Goal: Task Accomplishment & Management: Use online tool/utility

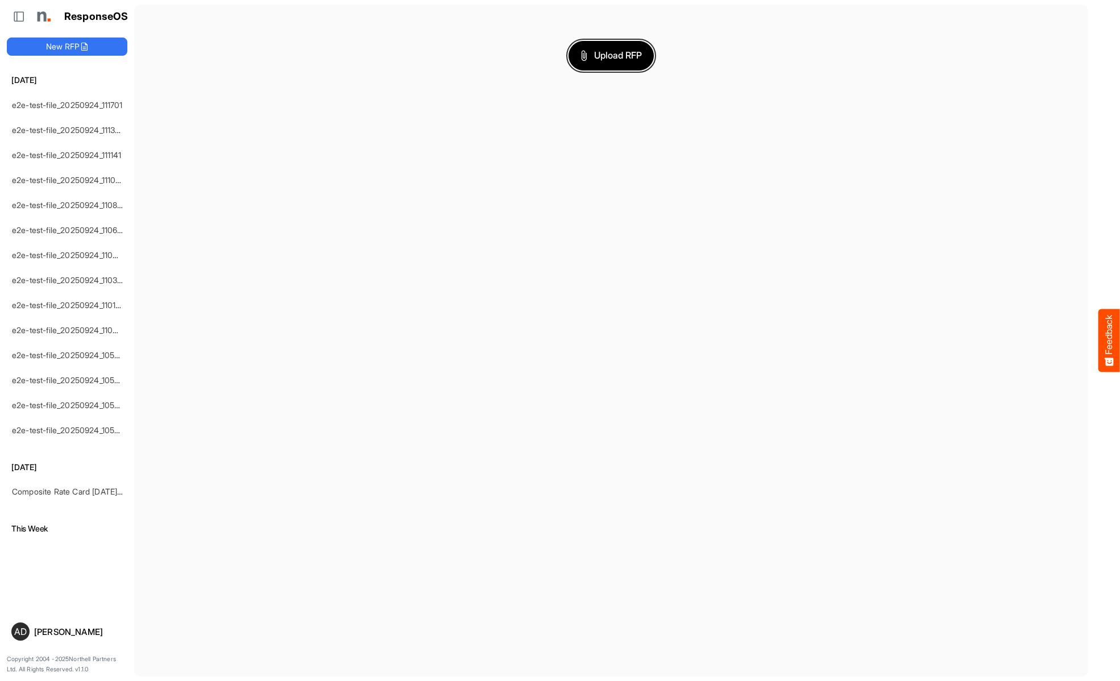
click at [611, 55] on span "Upload RFP" at bounding box center [610, 55] width 61 height 15
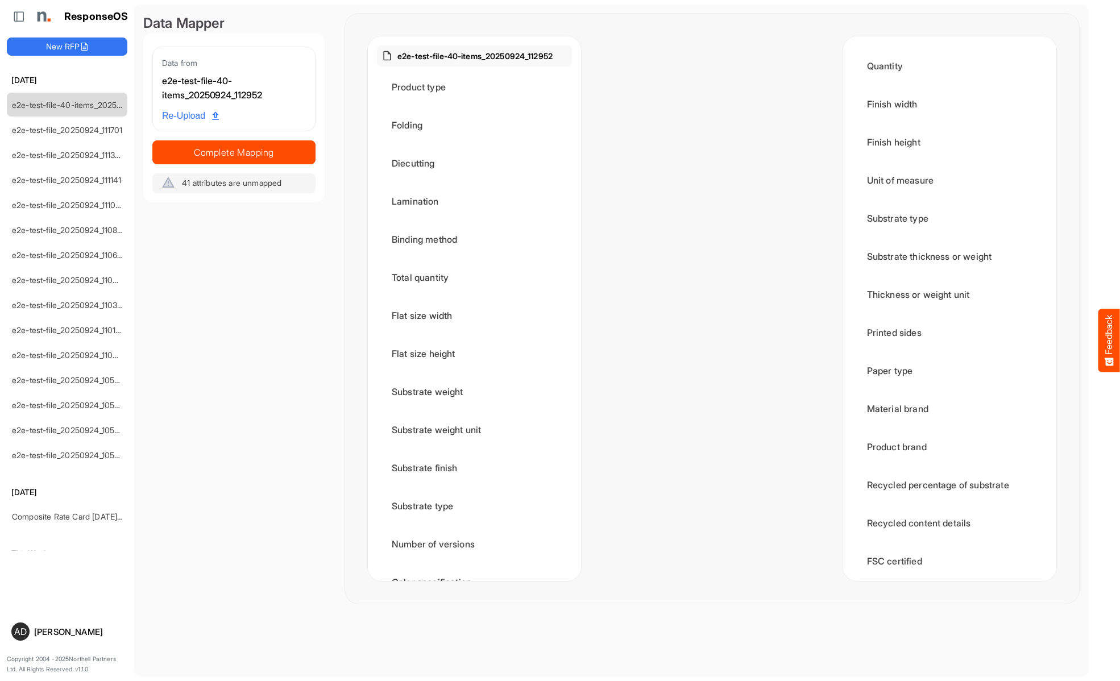
click at [234, 152] on span "Complete Mapping" at bounding box center [234, 152] width 162 height 16
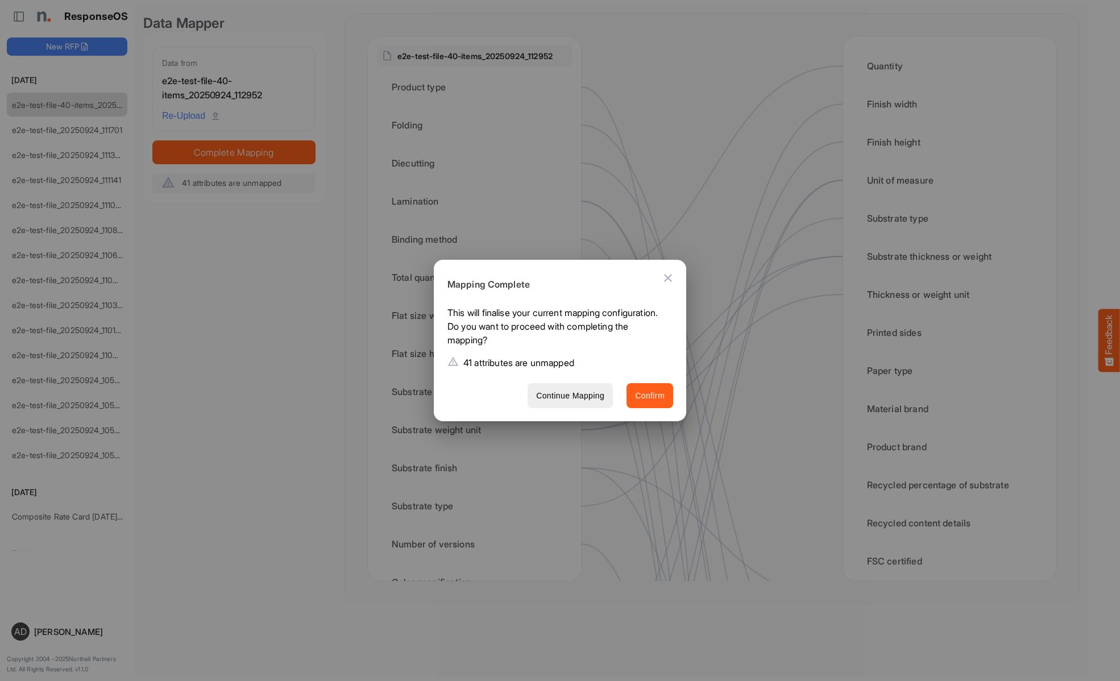
click at [650, 395] on span "Confirm" at bounding box center [650, 396] width 30 height 14
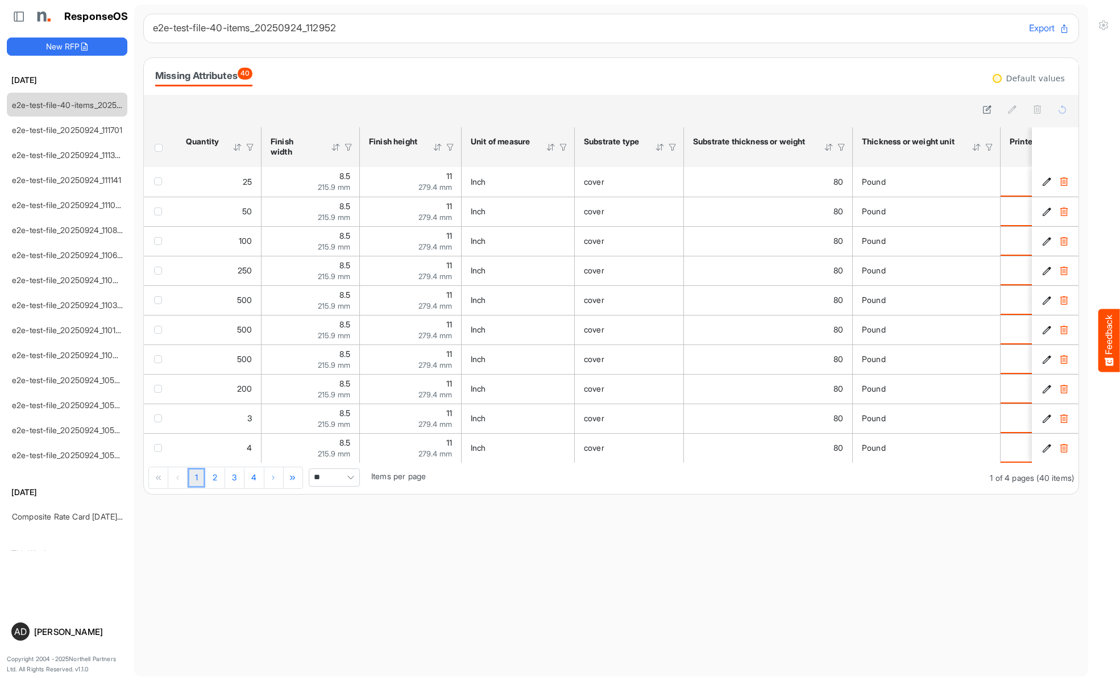
click at [335, 481] on span "**" at bounding box center [334, 477] width 51 height 18
type input "***"
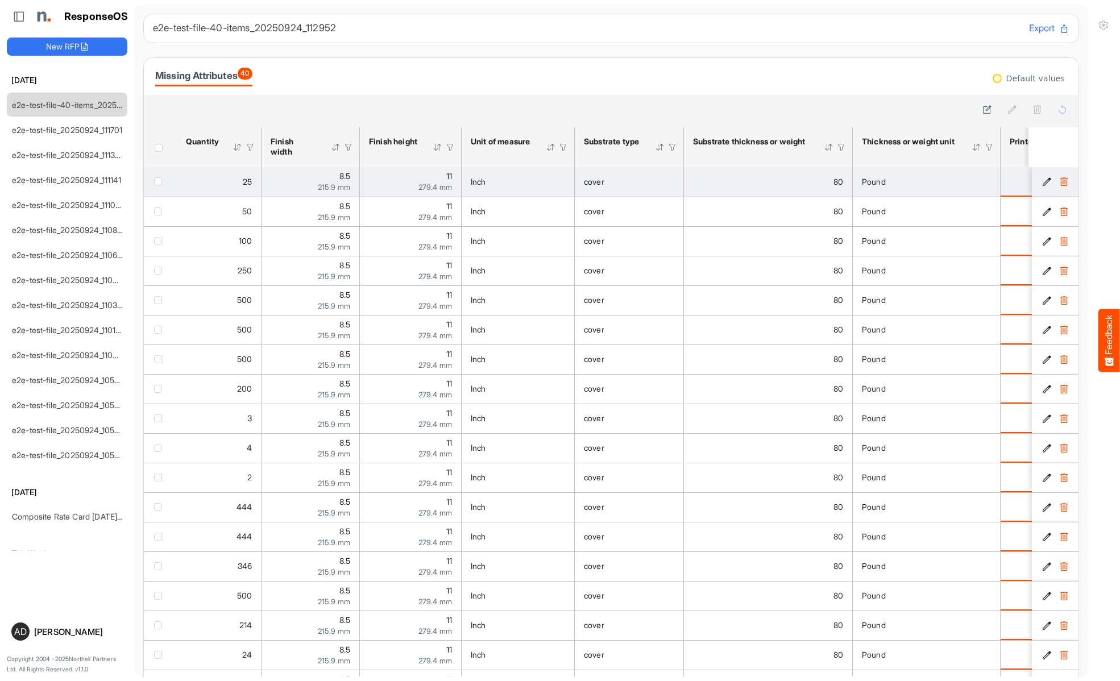
click at [160, 181] on span "checkbox" at bounding box center [158, 181] width 8 height 8
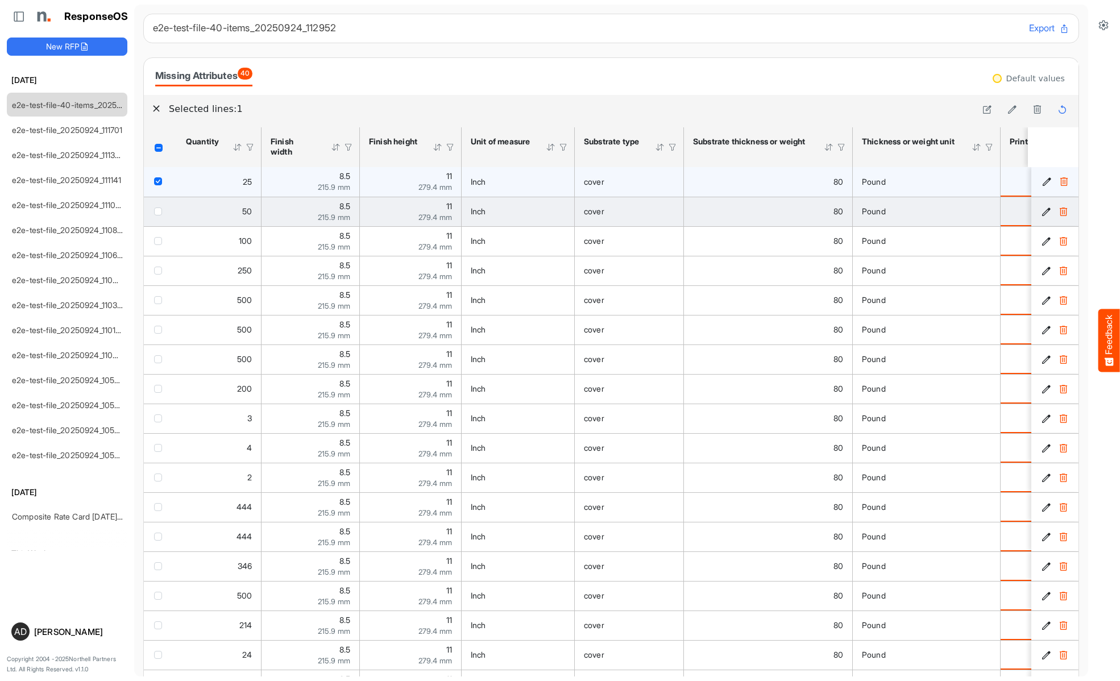
click at [160, 211] on span "checkbox" at bounding box center [158, 211] width 8 height 8
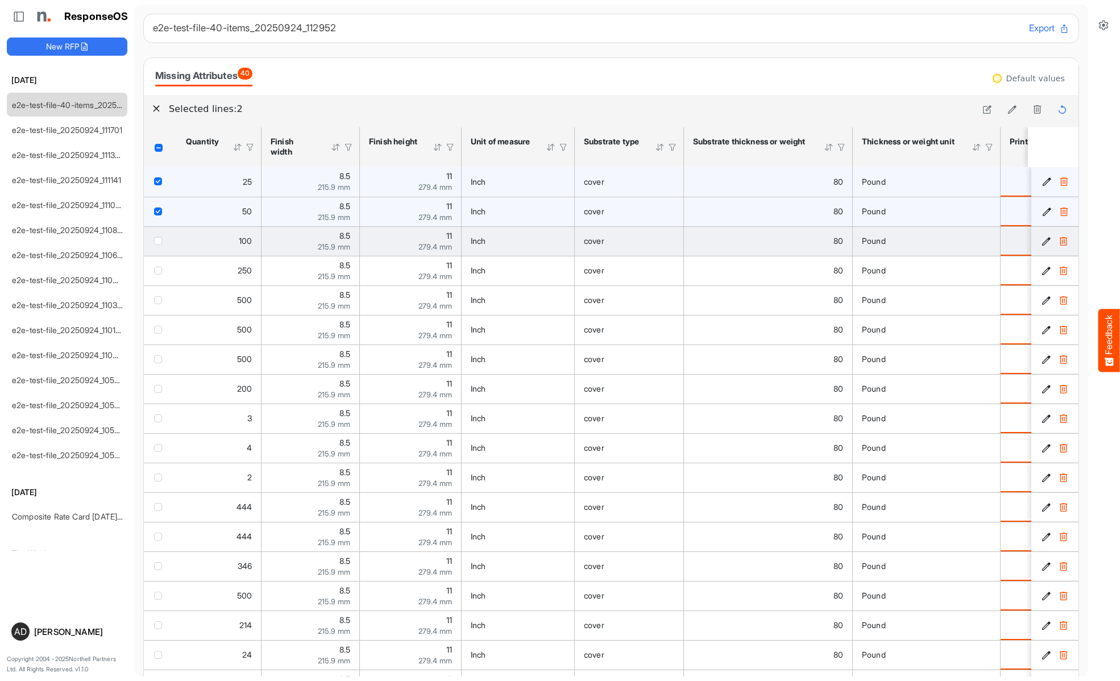
click at [160, 240] on span "checkbox" at bounding box center [158, 241] width 8 height 8
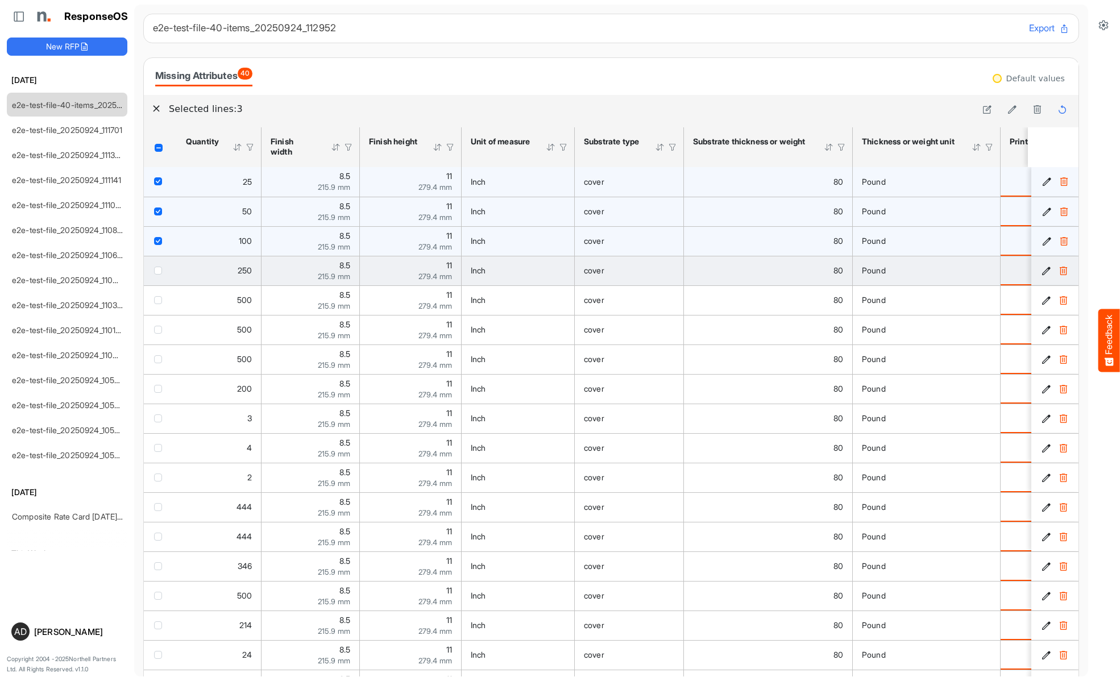
click at [160, 270] on span "checkbox" at bounding box center [158, 271] width 8 height 8
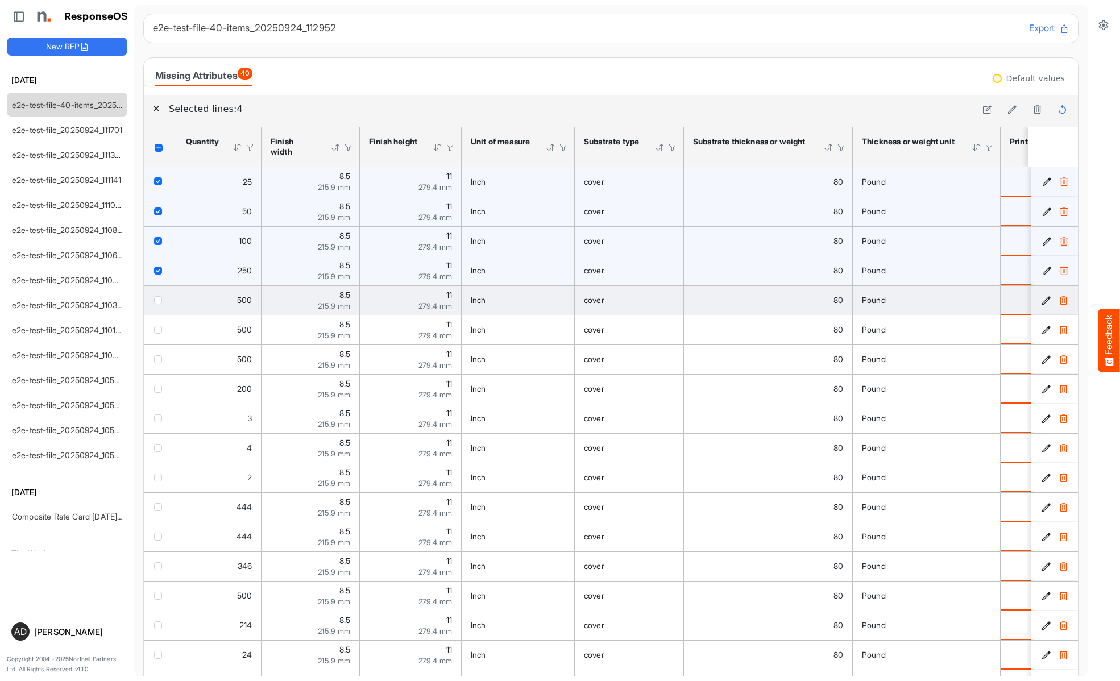
click at [160, 300] on span "checkbox" at bounding box center [158, 300] width 8 height 8
click at [1062, 110] on icon at bounding box center [1062, 110] width 10 height 10
